Goal: Information Seeking & Learning: Learn about a topic

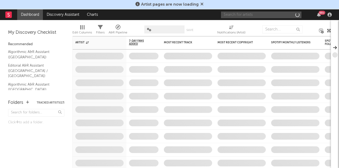
click at [281, 14] on input "text" at bounding box center [261, 15] width 80 height 7
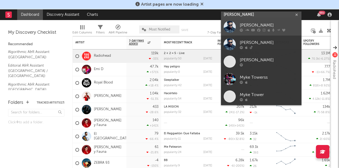
type input "[PERSON_NAME]"
click at [260, 28] on div "[PERSON_NAME]" at bounding box center [269, 25] width 59 height 6
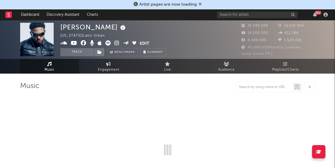
select select "6m"
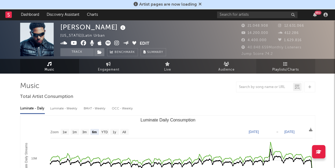
click at [279, 67] on span "Playlists/Charts" at bounding box center [285, 70] width 27 height 6
